Goal: Task Accomplishment & Management: Complete application form

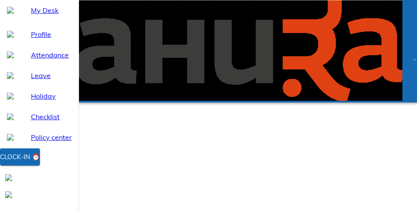
click at [40, 163] on div "Clock-in ⏰" at bounding box center [20, 157] width 40 height 11
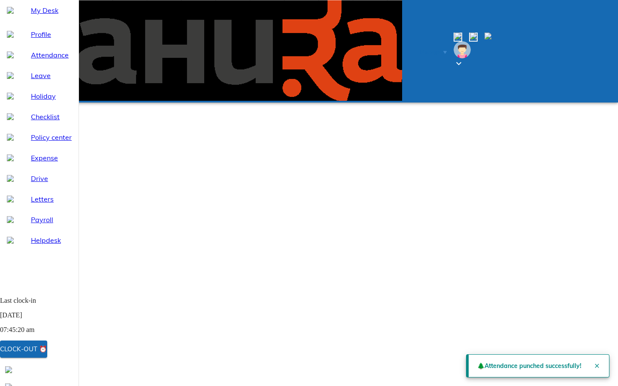
click at [33, 65] on div "Attendance" at bounding box center [39, 55] width 79 height 21
select select "10"
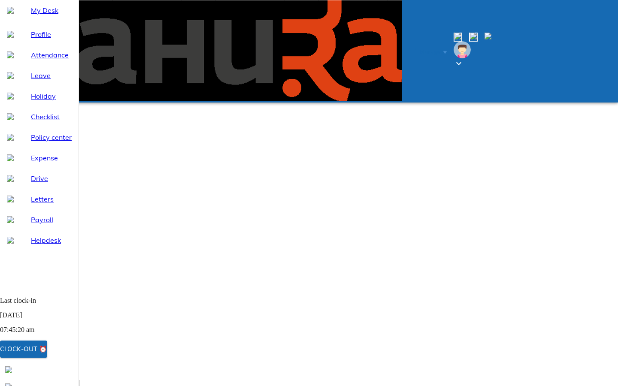
click at [35, 86] on div "Leave" at bounding box center [39, 75] width 79 height 21
select select "10"
click at [60, 60] on span "Attendance" at bounding box center [51, 55] width 41 height 10
select select "10"
click at [35, 81] on span "Leave" at bounding box center [51, 75] width 41 height 10
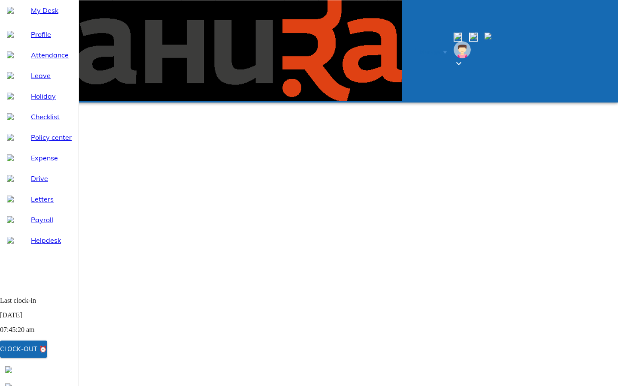
select select "10"
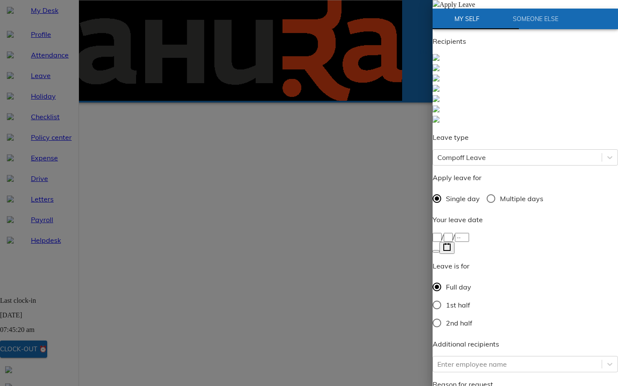
click at [417, 211] on div "/ /" at bounding box center [526, 237] width 186 height 10
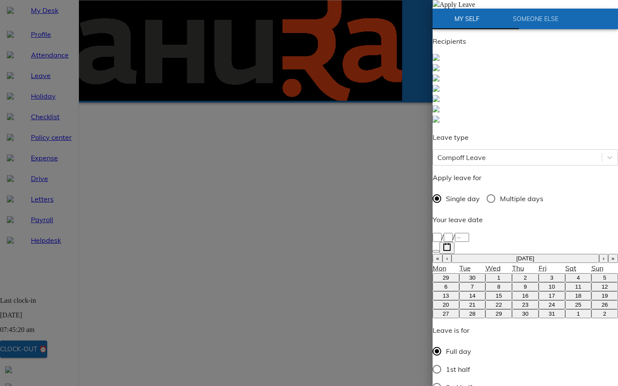
click at [417, 211] on abbr "6" at bounding box center [445, 287] width 3 height 6
type input "[DATE]"
type input "6"
type input "10"
type input "2025"
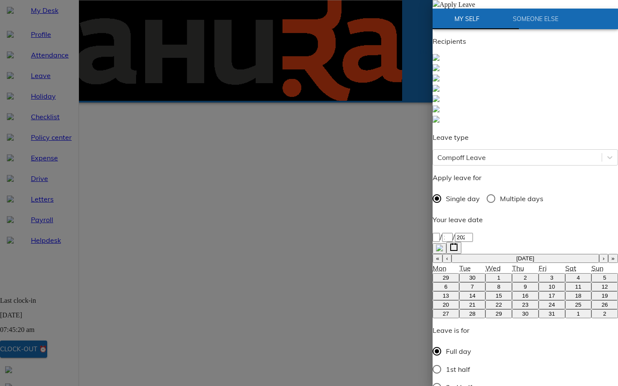
click at [417, 211] on div "Recipients Leave type Compoff Leave Apply leave for Single day Multiple days Yo…" at bounding box center [526, 321] width 186 height 571
type textarea "H"
type textarea "x"
type textarea "Ha"
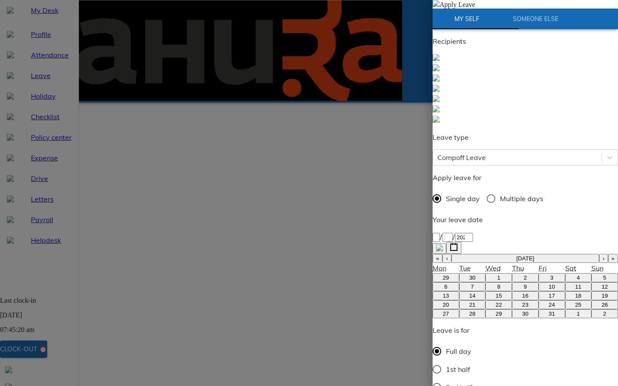
type textarea "x"
type textarea "Had"
type textarea "x"
type textarea "Had"
type textarea "x"
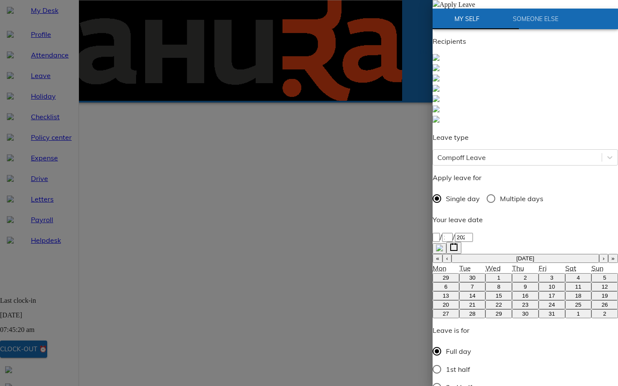
type textarea "Had t"
type textarea "x"
type textarea "Had tak"
type textarea "x"
type textarea "Had take"
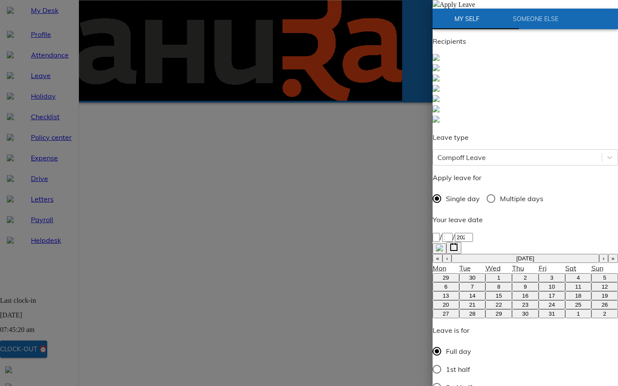
type textarea "x"
type textarea "Had taken"
type textarea "x"
type textarea "Had taken"
type textarea "x"
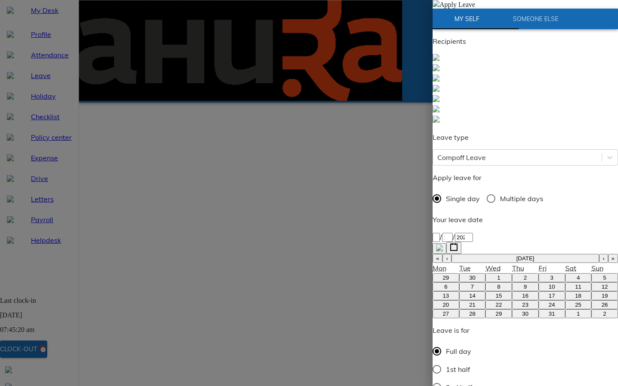
type textarea "Had taken l"
type textarea "x"
type textarea "Had taken le"
type textarea "x"
type textarea "Had taken lea"
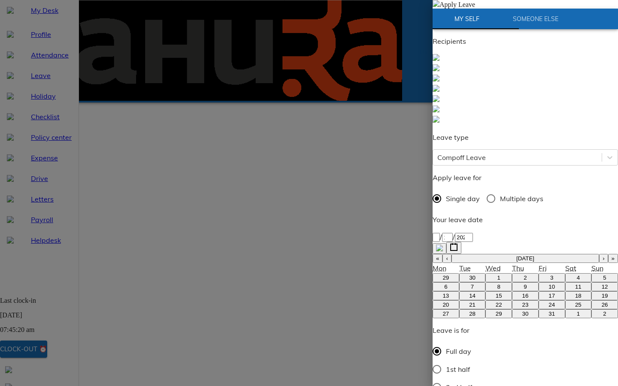
type textarea "x"
type textarea "Had taken leav"
type textarea "x"
type textarea "Had taken leave"
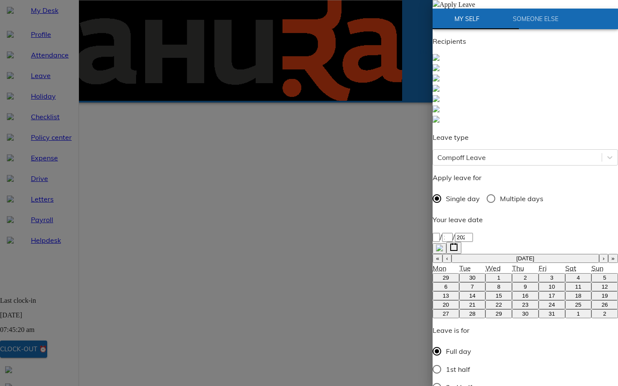
type textarea "x"
type textarea "Had taken leave"
type textarea "x"
type textarea "Had taken leave a"
type textarea "x"
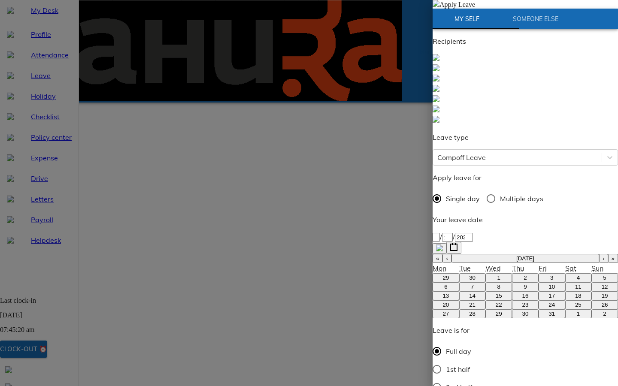
type textarea "Had taken leave as"
type textarea "x"
type textarea "Had taken leave as"
type textarea "x"
type textarea "Had taken leave as d"
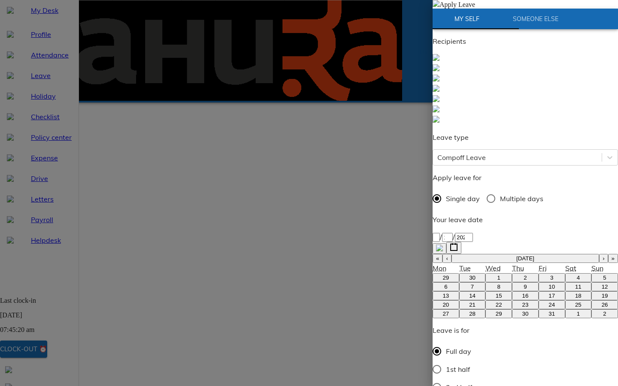
type textarea "x"
type textarea "Had taken leave as da"
type textarea "x"
type textarea "Had taken leave as dau"
type textarea "x"
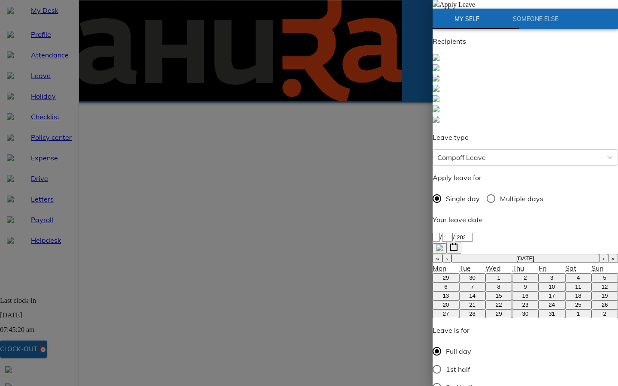
type textarea "Had taken leave as daug"
type textarea "x"
type textarea "Had taken leave as daugh"
type textarea "x"
type textarea "Had taken leave as daught"
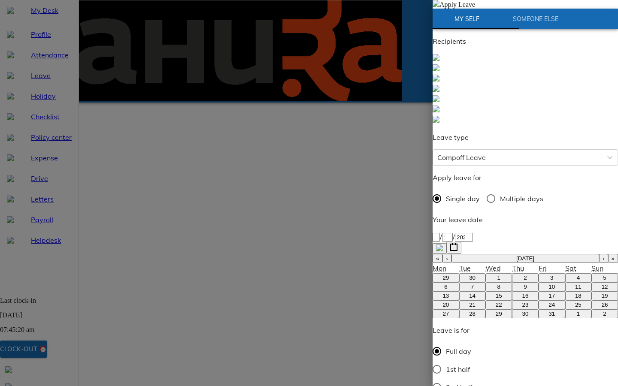
type textarea "x"
type textarea "Had taken leave as daughte"
type textarea "x"
type textarea "Had taken leave as daughter"
type textarea "x"
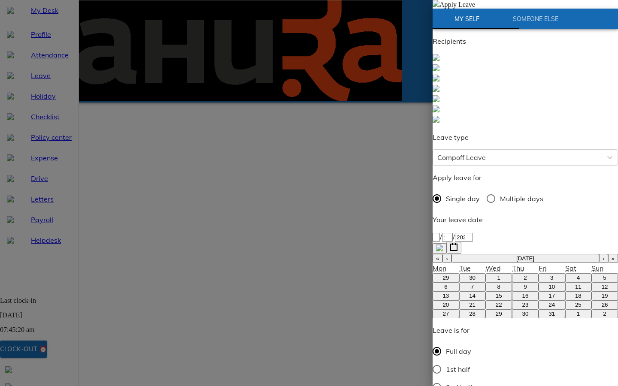
type textarea "Had taken leave as daughter"
type textarea "x"
type textarea "Had taken leave as daughter h"
type textarea "x"
type textarea "Had taken leave as daughter he"
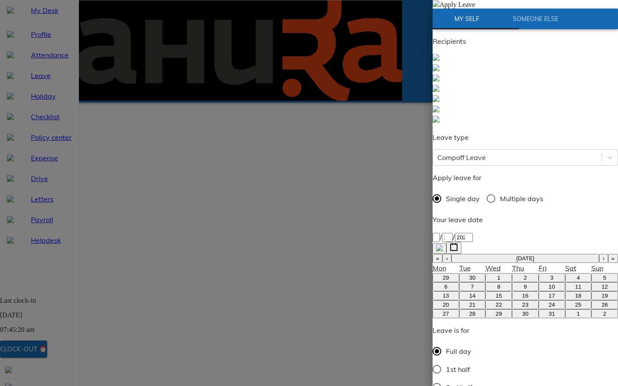
type textarea "x"
type textarea "Had taken leave as daughter [PERSON_NAME]"
type textarea "x"
type textarea "Had taken leave as daughter [PERSON_NAME]"
type textarea "x"
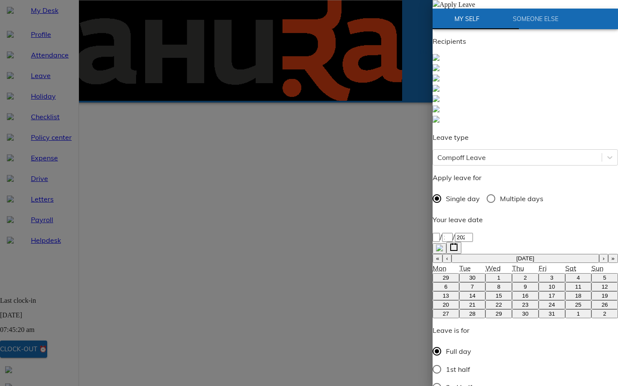
type textarea "Had taken leave as daughter healt"
type textarea "x"
type textarea "Had taken leave as daughter health"
type textarea "x"
type textarea "Had taken leave as daughter health"
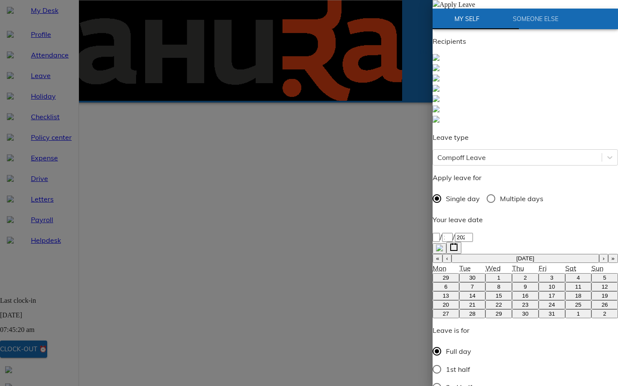
type textarea "x"
type textarea "Had taken leave as daughter health w"
type textarea "x"
type textarea "Had taken leave as daughter health wa"
type textarea "x"
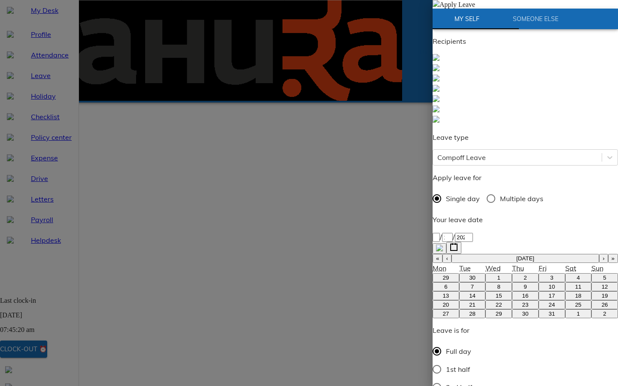
type textarea "Had taken leave as daughter health was"
type textarea "x"
type textarea "Had taken leave as daughter health was"
type textarea "x"
type textarea "Had taken leave as daughter health was"
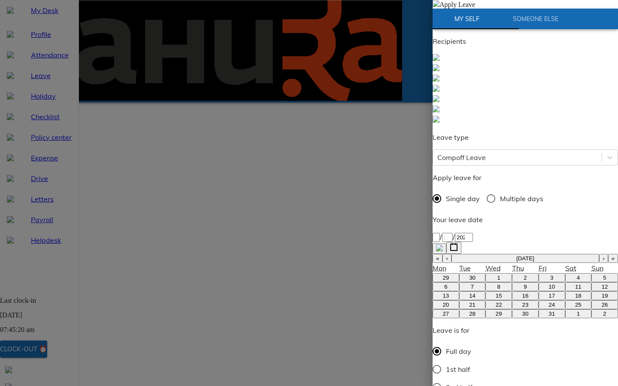
type textarea "x"
type textarea "Had taken leave as daughter health wa"
type textarea "x"
type textarea "Had taken leave as daughter health w"
type textarea "x"
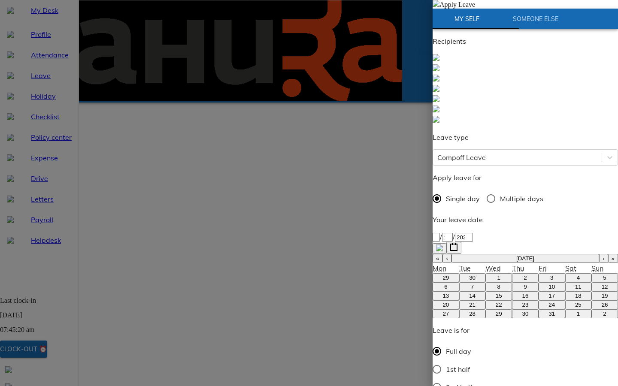
type textarea "Had taken leave as daughter health"
type textarea "x"
type textarea "Had taken leave as daughter health"
type textarea "x"
type textarea "Had taken leave as daughter healt"
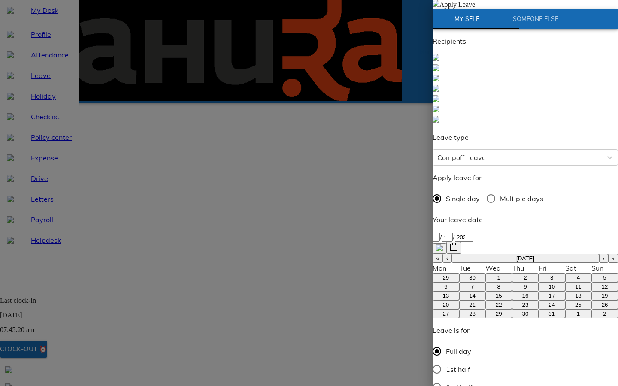
type textarea "x"
type textarea "Had taken leave as daughter [PERSON_NAME]"
type textarea "x"
type textarea "Had taken leave as daughter [PERSON_NAME]"
type textarea "x"
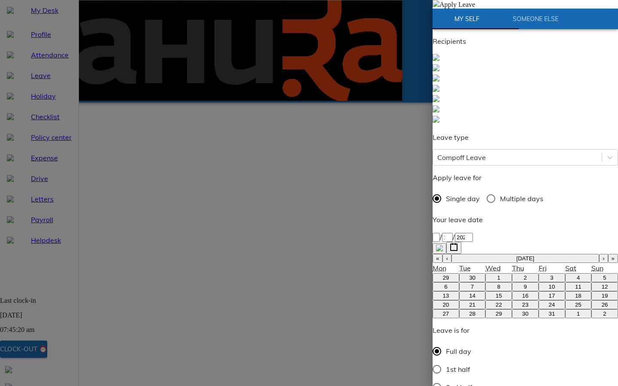
type textarea "Had taken leave as daughter he"
type textarea "x"
type textarea "Had taken leave as daughter h"
type textarea "x"
type textarea "Had taken leave as daughter"
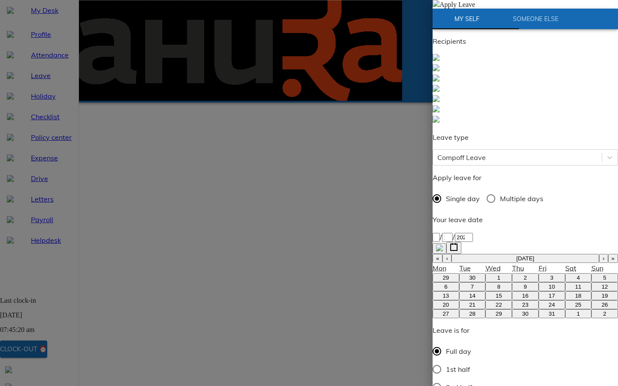
type textarea "x"
type textarea "Had taken leave as daughter"
type textarea "x"
type textarea "Had taken leave as daughterw"
type textarea "x"
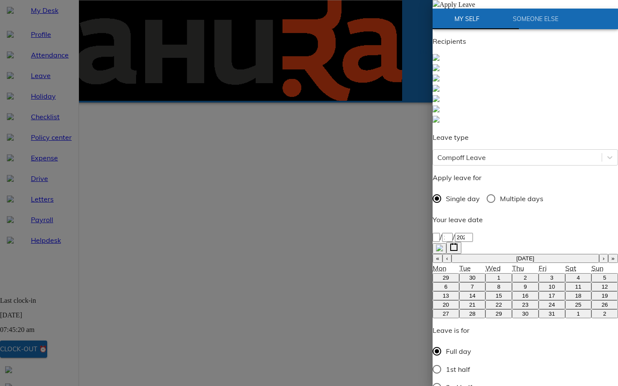
type textarea "Had taken leave as daughterwa"
type textarea "x"
type textarea "Had taken leave as daughterwas"
type textarea "x"
type textarea "Had taken leave as daughterwas"
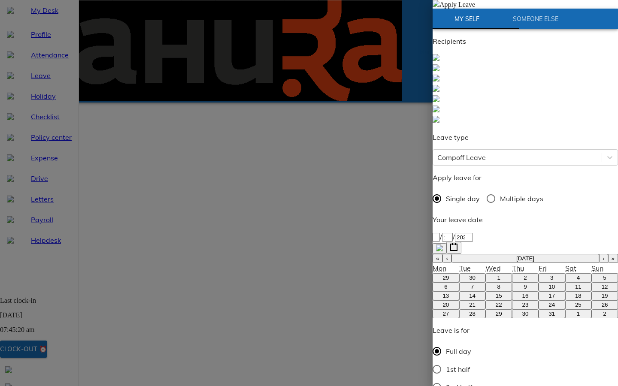
type textarea "x"
type textarea "Had taken leave as daughterwas"
type textarea "x"
type textarea "Had taken leave as daughterwa"
type textarea "x"
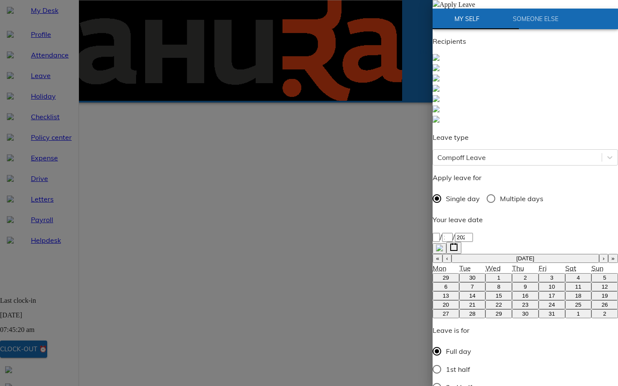
type textarea "Had taken leave as daughterw"
type textarea "x"
type textarea "Had taken leave as daughter"
type textarea "x"
type textarea "Had taken leave as daughter"
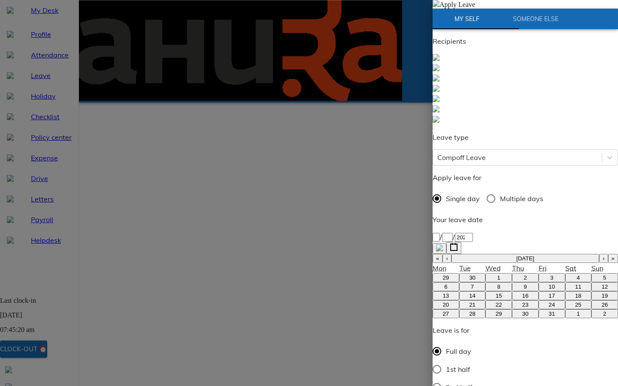
type textarea "x"
type textarea "Had taken leave as daughter w"
type textarea "x"
type textarea "Had taken leave as daughter [PERSON_NAME]"
type textarea "x"
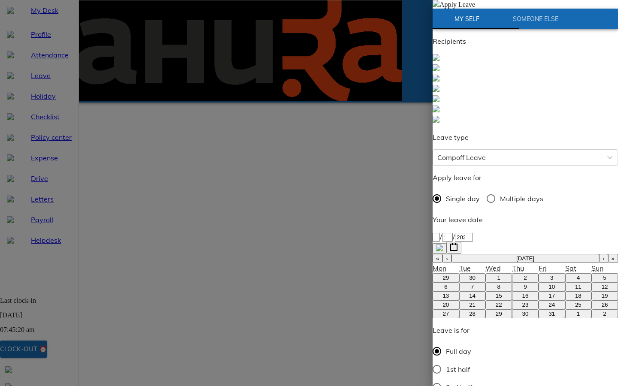
type textarea "Had taken leave as daughter was"
type textarea "x"
type textarea "Had taken leave as daughter was"
type textarea "x"
type textarea "Had taken leave as daughter was u"
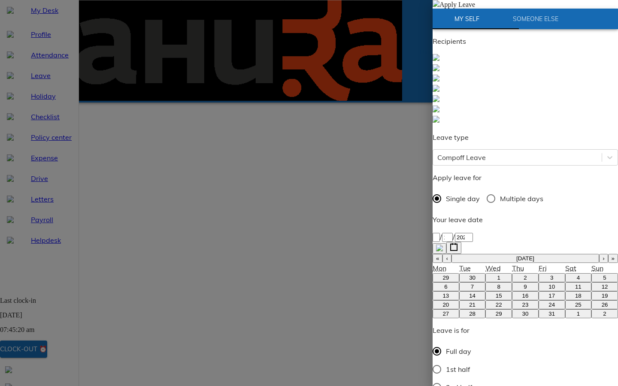
type textarea "x"
type textarea "Had taken leave as daughter was un"
type textarea "x"
type textarea "Had taken leave as daughter was unw"
type textarea "x"
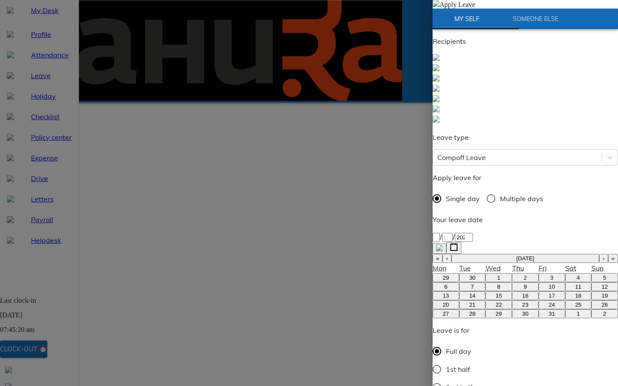
type textarea "Had taken leave as daughter was unwe"
type textarea "x"
type textarea "Had taken leave as daughter was unwel"
type textarea "x"
type textarea "Had taken leave as daughter was [PERSON_NAME]"
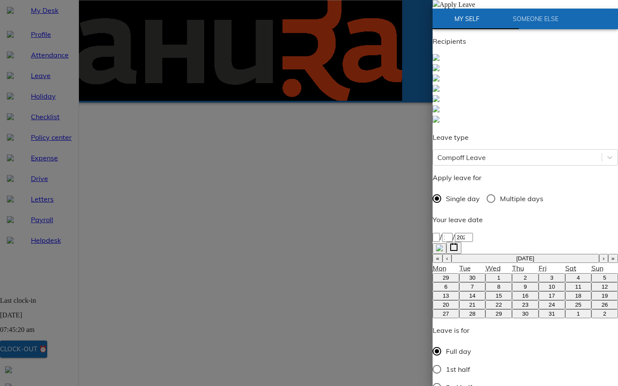
type textarea "x"
type textarea "Had taken leave as daughter was [PERSON_NAME]"
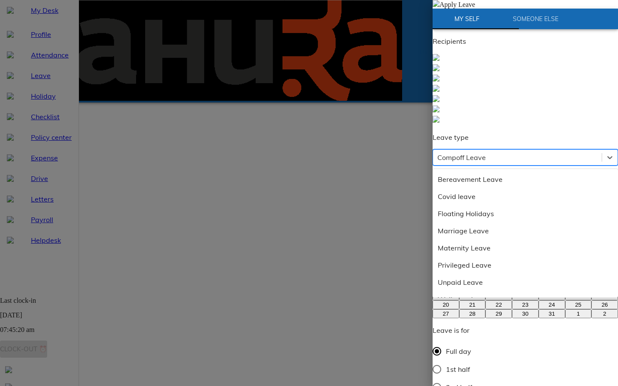
click at [417, 152] on div "Compoff Leave" at bounding box center [462, 157] width 49 height 10
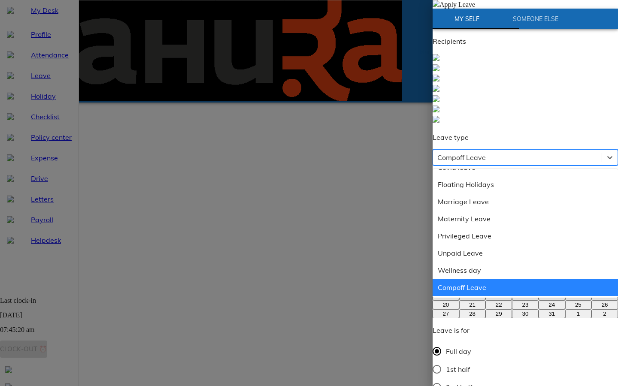
click at [417, 211] on div "Compoff Leave" at bounding box center [526, 287] width 186 height 17
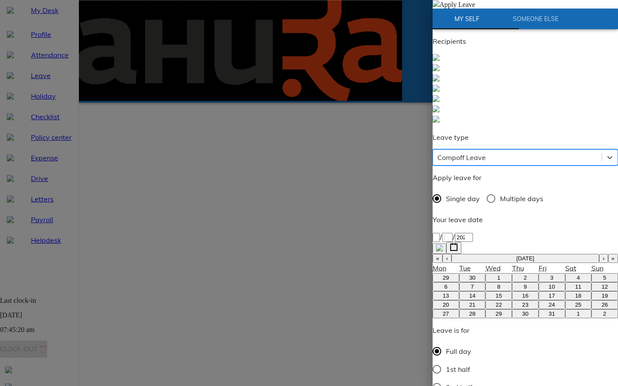
click at [417, 211] on div "[DATE] [DATE]" at bounding box center [526, 237] width 186 height 10
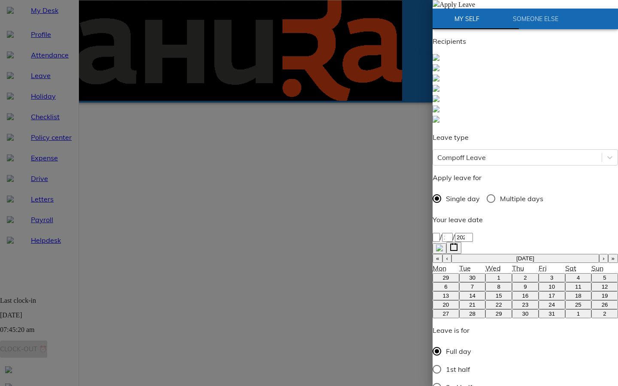
click at [417, 211] on button "6" at bounding box center [446, 287] width 27 height 9
type textarea "x"
